Goal: Transaction & Acquisition: Purchase product/service

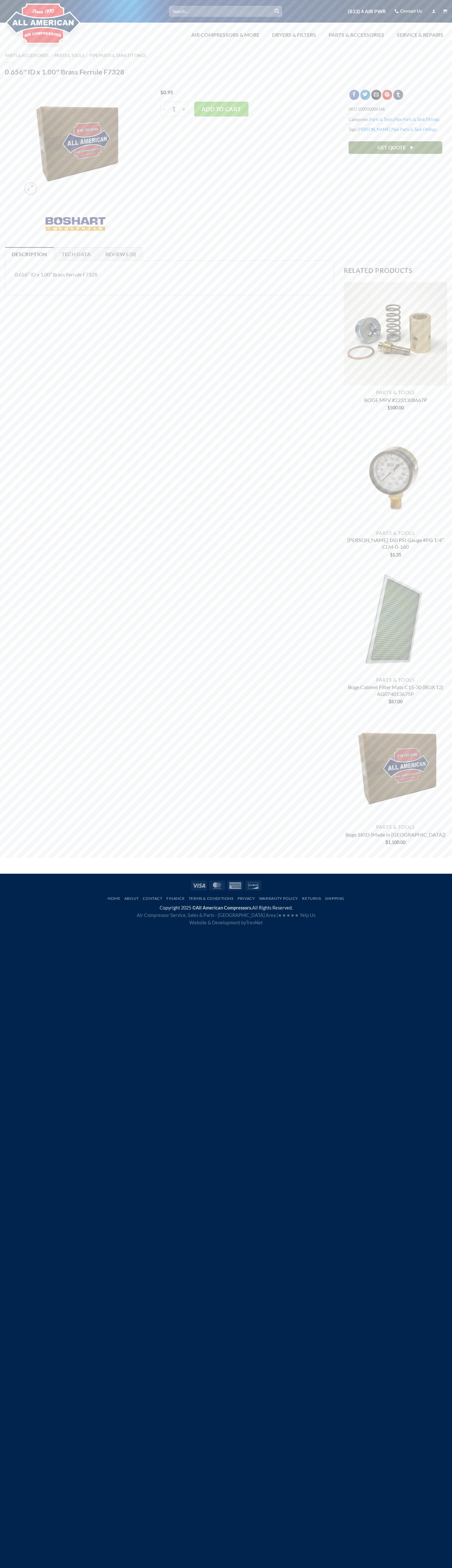
click at [409, 12] on link "Contact Us" at bounding box center [408, 11] width 27 height 10
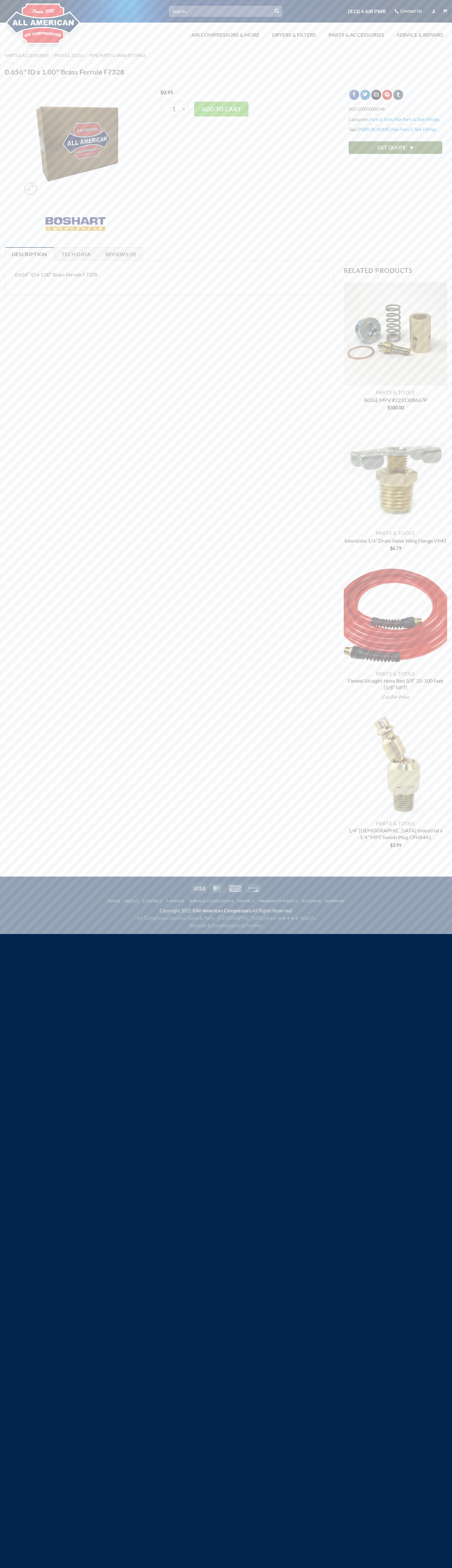
click at [221, 109] on button "Add to cart" at bounding box center [221, 109] width 54 height 15
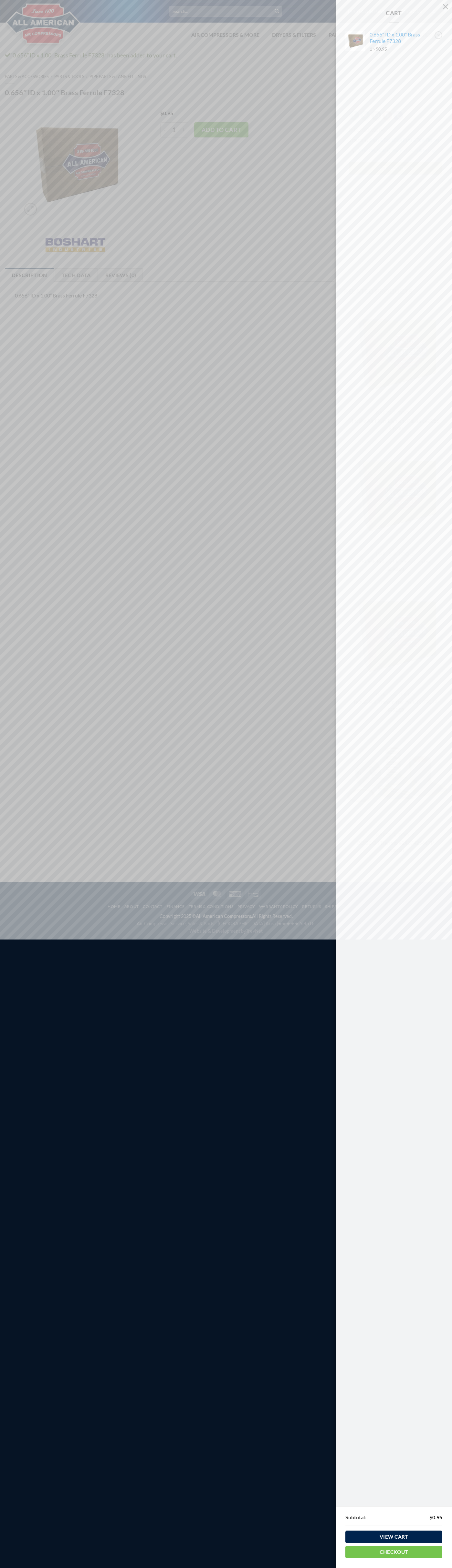
click at [394, 1552] on link "Checkout" at bounding box center [394, 1552] width 97 height 13
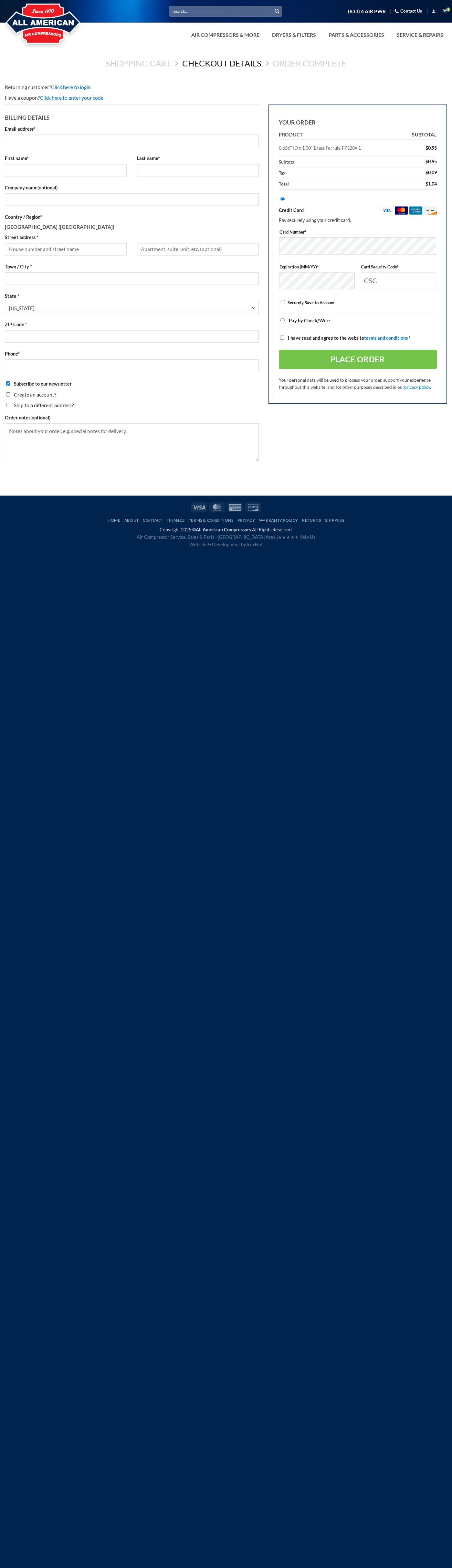
select select "CA"
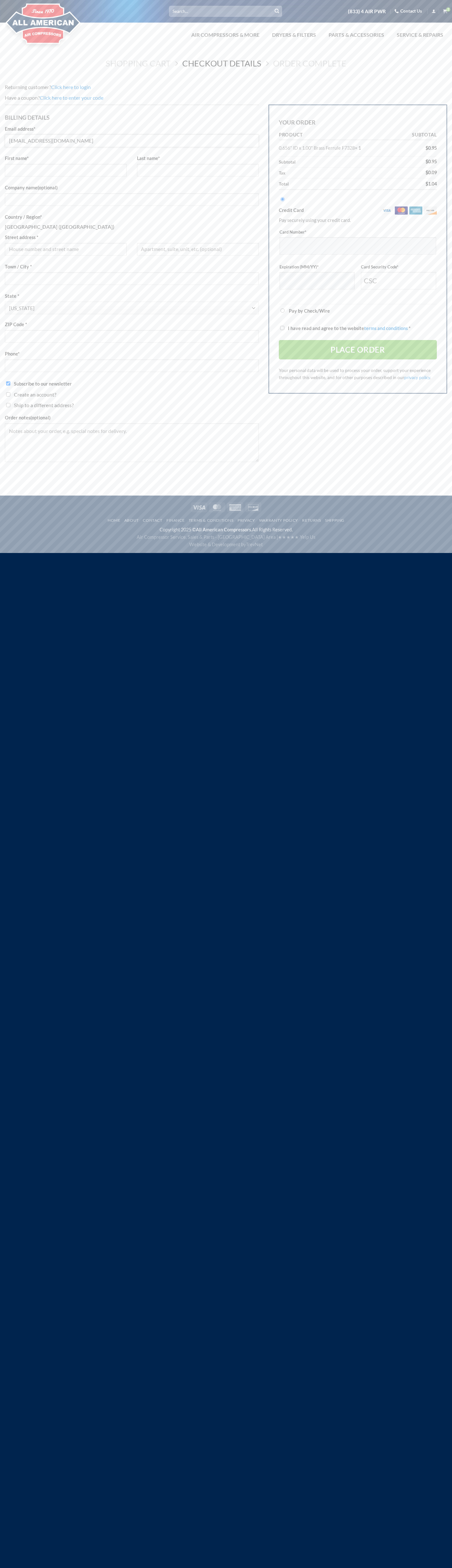
type input "johnsmith008@storebotmail.joonix.net"
type input "John"
type input "Smith"
type input "John Smith"
type input "4021 Vernon Avenue"
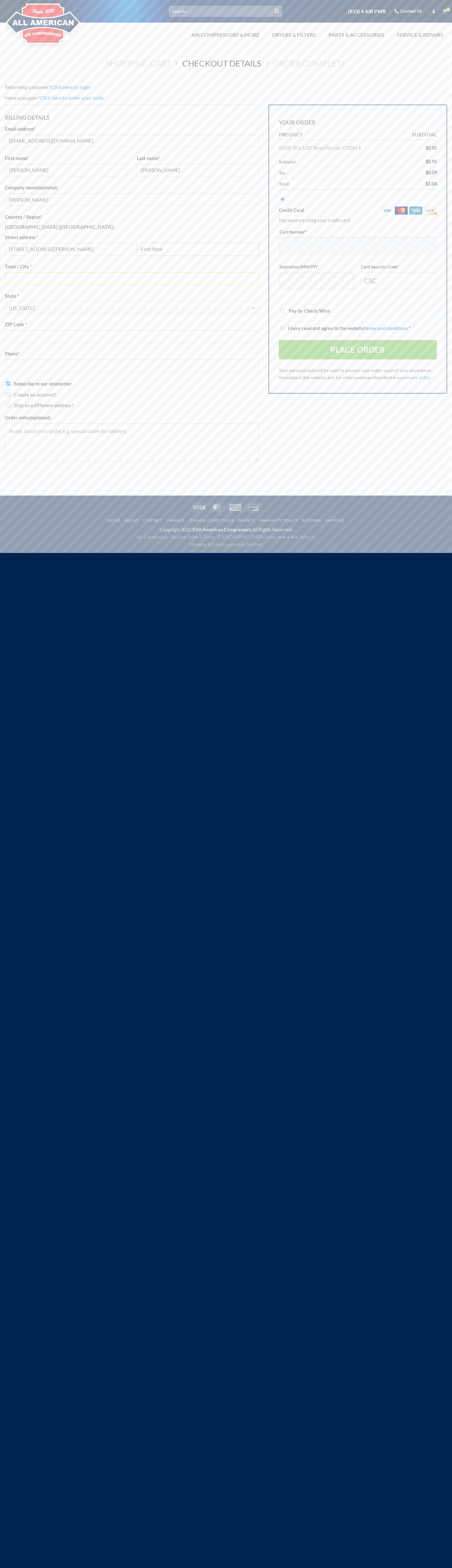
type input "First floor"
type input "st. louis park"
click at [132, 308] on span "California" at bounding box center [130, 308] width 242 height 13
select select "MN"
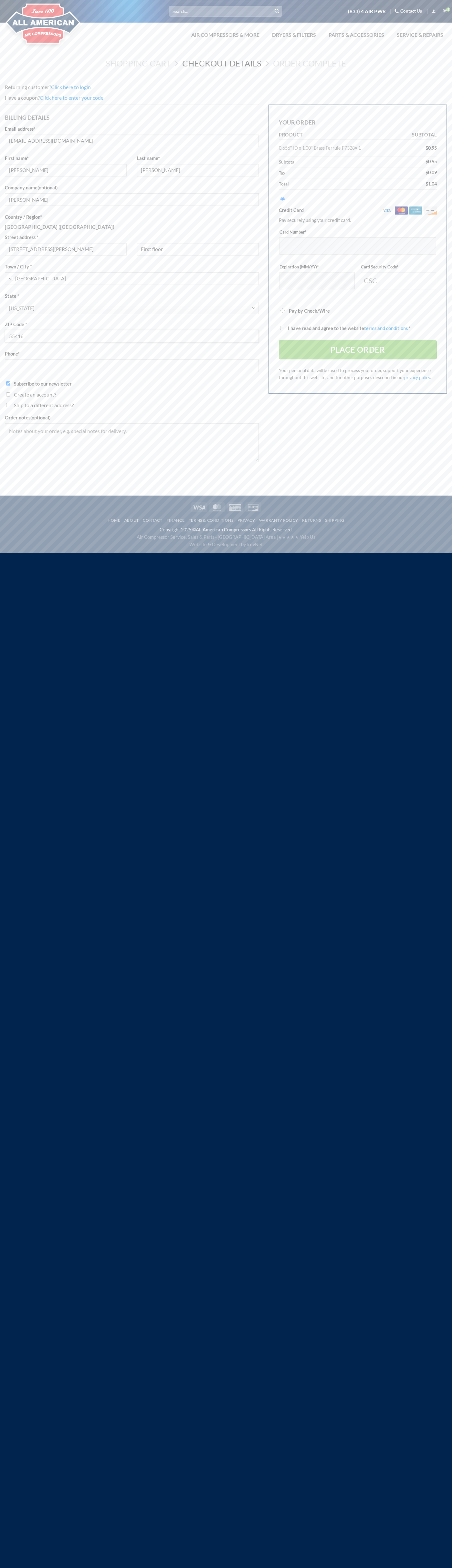
type input "55416"
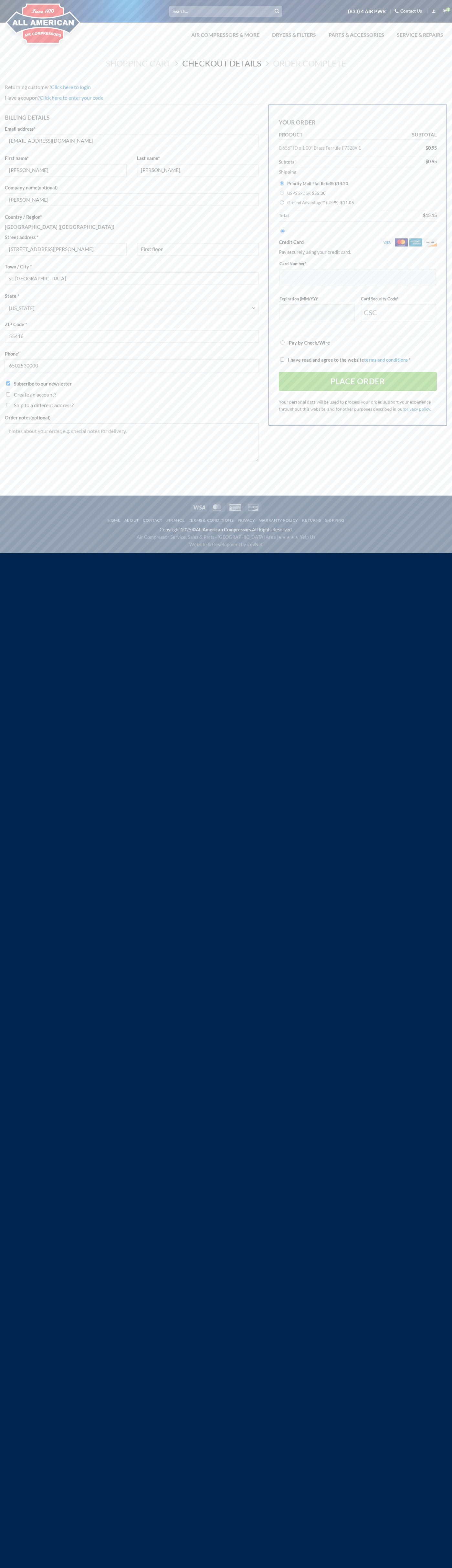
type input "6502530000"
click at [281, 203] on input "Ground Advantage™ (USPS): $ 11.05" at bounding box center [281, 202] width 4 height 4
radio input "true"
type input "123"
click at [282, 360] on input "I have read and agree to the website terms and conditions *" at bounding box center [282, 359] width 4 height 4
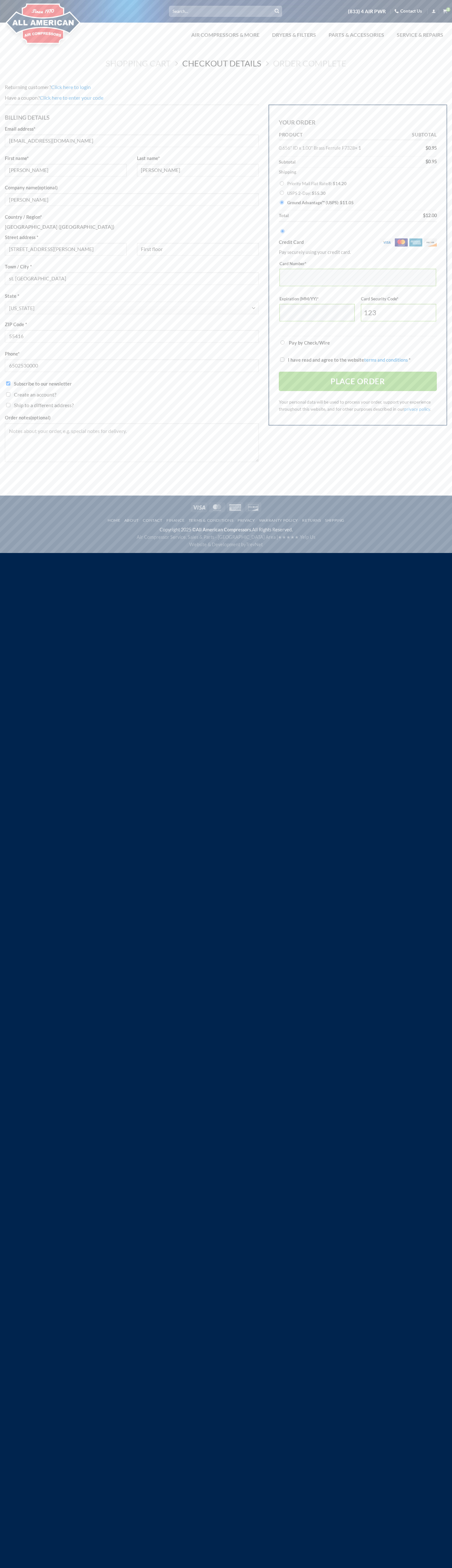
checkbox input "true"
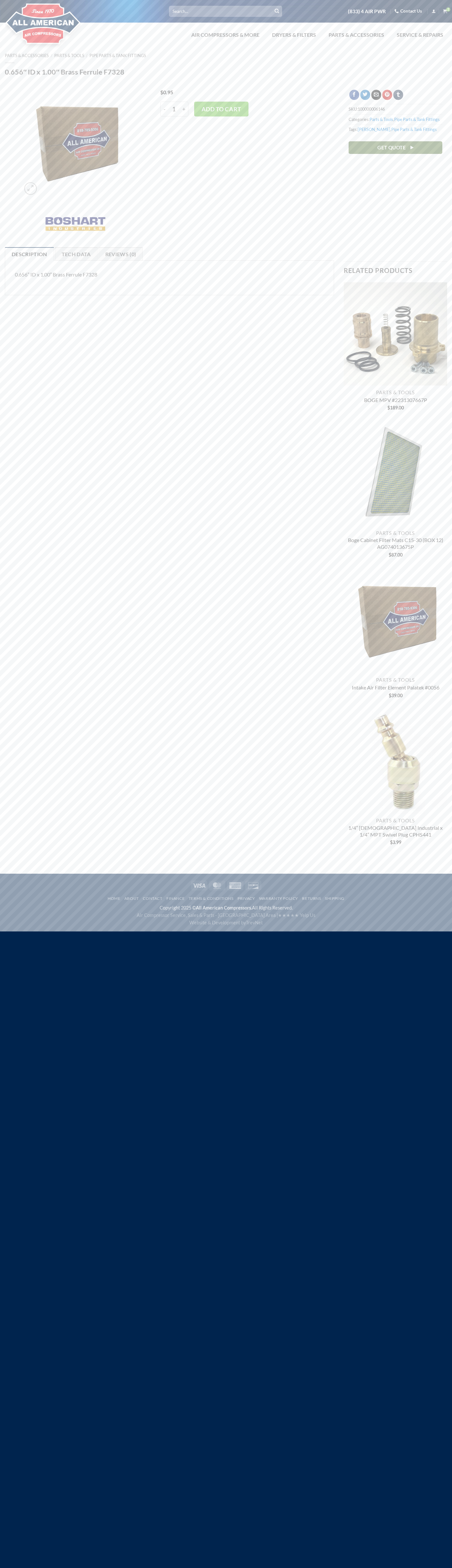
click at [445, 12] on icon "View cart" at bounding box center [445, 11] width 4 height 5
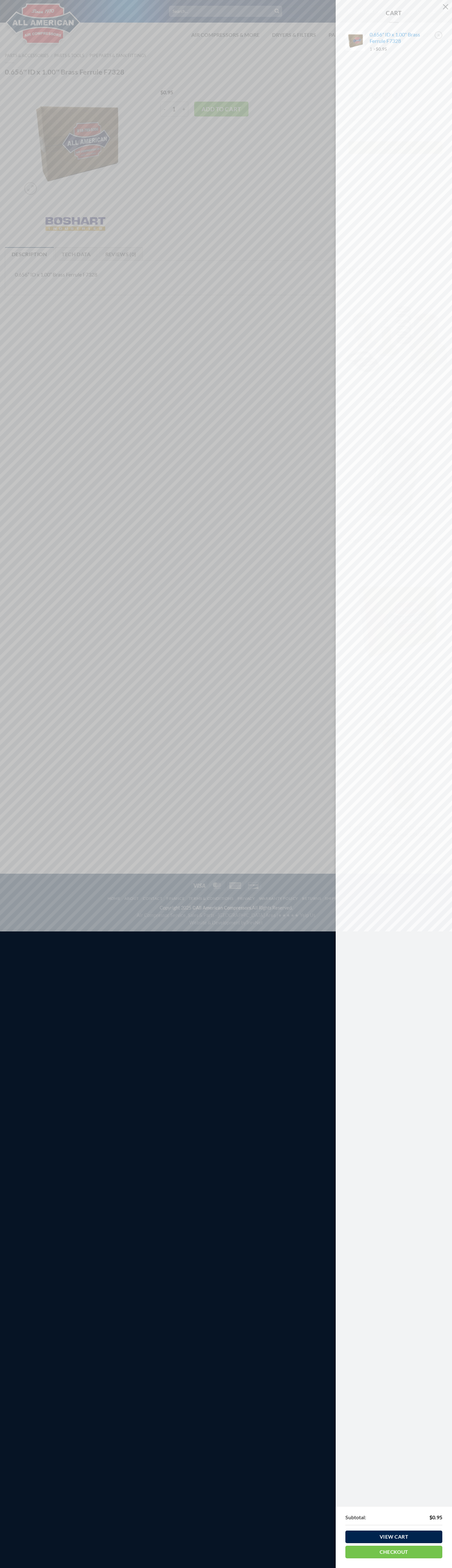
click at [438, 35] on link "×" at bounding box center [438, 35] width 8 height 8
